Goal: Navigation & Orientation: Understand site structure

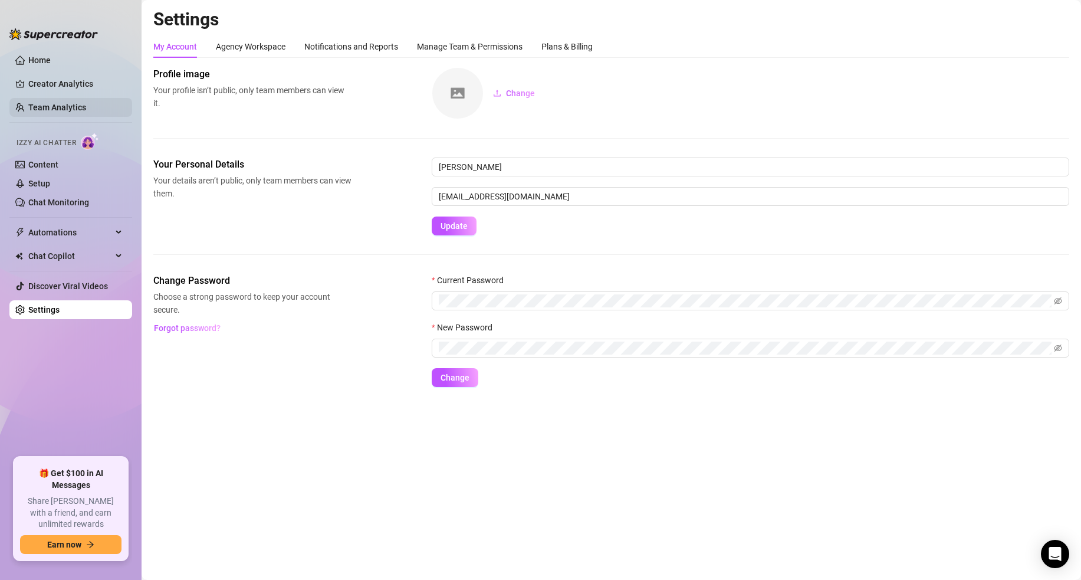
click at [43, 109] on link "Team Analytics" at bounding box center [57, 107] width 58 height 9
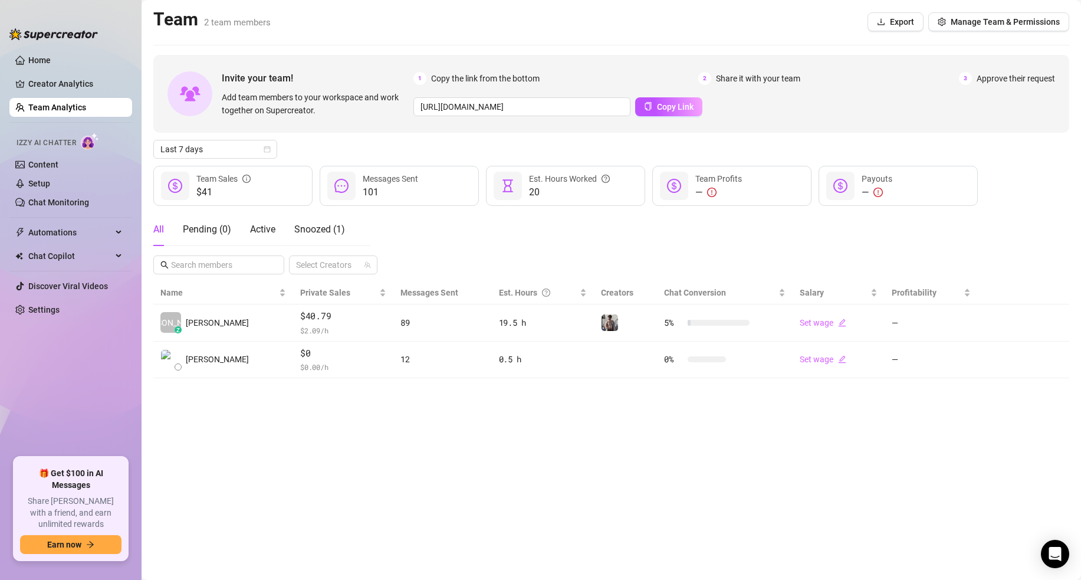
click at [371, 449] on main "Team 2 team members Export Manage Team & Permissions Invite your team! Add team…" at bounding box center [612, 290] width 940 height 580
click at [634, 513] on main "Team 2 team members Export Manage Team & Permissions Invite your team! Add team…" at bounding box center [612, 290] width 940 height 580
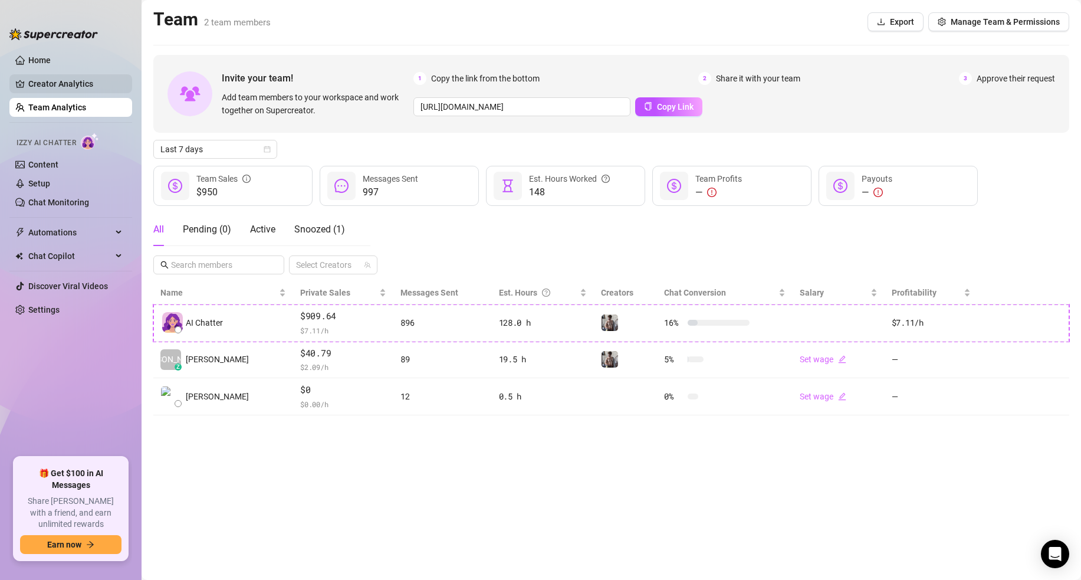
click at [94, 89] on link "Creator Analytics" at bounding box center [75, 83] width 94 height 19
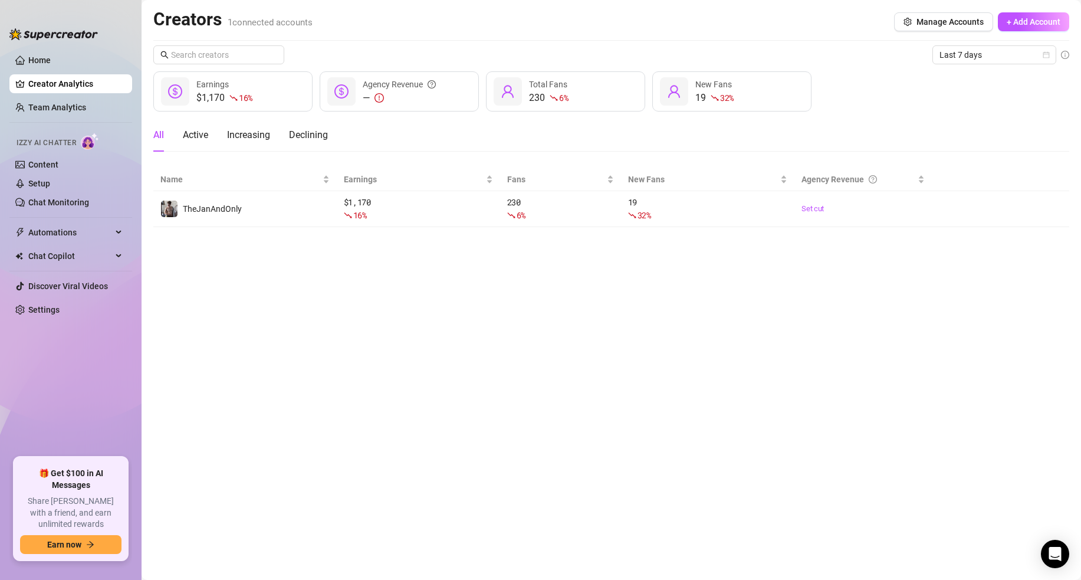
click at [238, 295] on main "Creators 1 connected accounts Manage Accounts + Add Account Last 7 days $1,170 …" at bounding box center [612, 290] width 940 height 580
click at [79, 253] on span "Chat Copilot" at bounding box center [70, 256] width 84 height 19
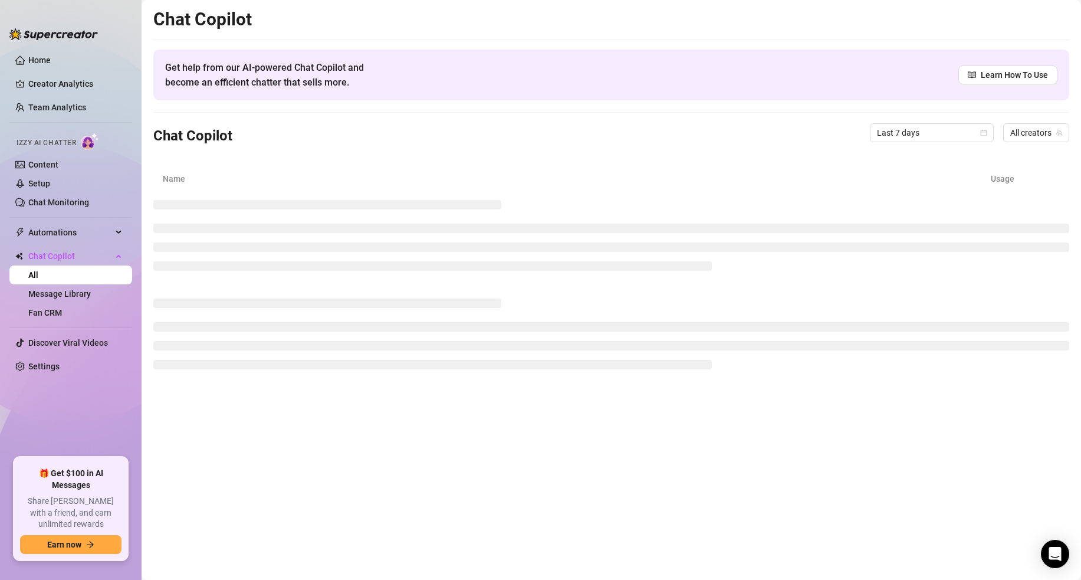
click at [28, 50] on ul "Home Creator Analytics Team Analytics Izzy AI Chatter Content Setup Chat Monito…" at bounding box center [70, 249] width 123 height 407
